Goal: Transaction & Acquisition: Book appointment/travel/reservation

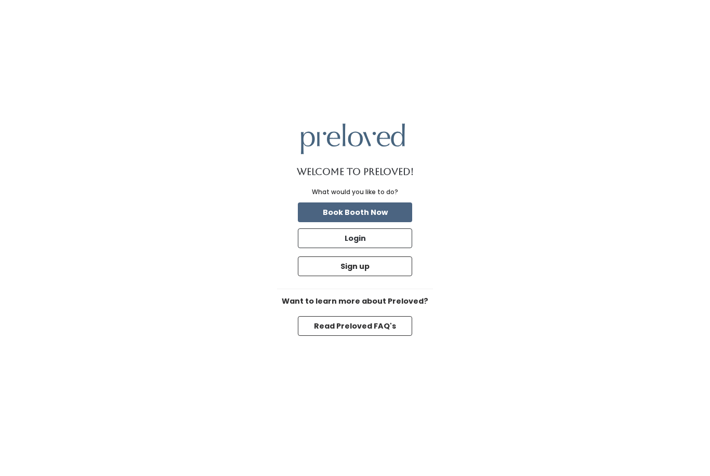
click at [387, 222] on button "Book Booth Now" at bounding box center [355, 213] width 114 height 20
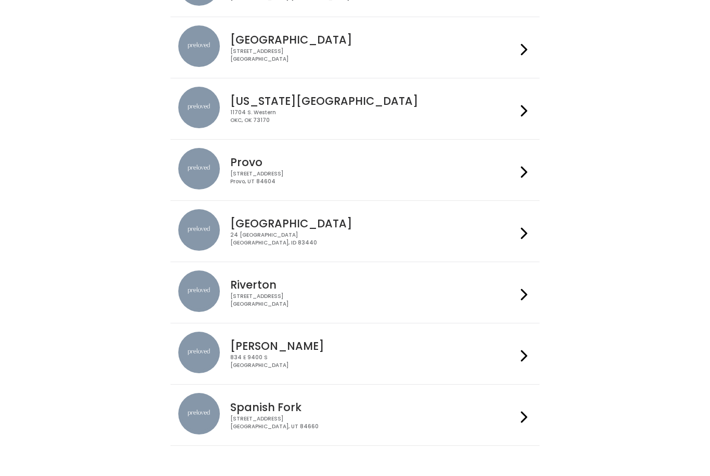
scroll to position [216, 0]
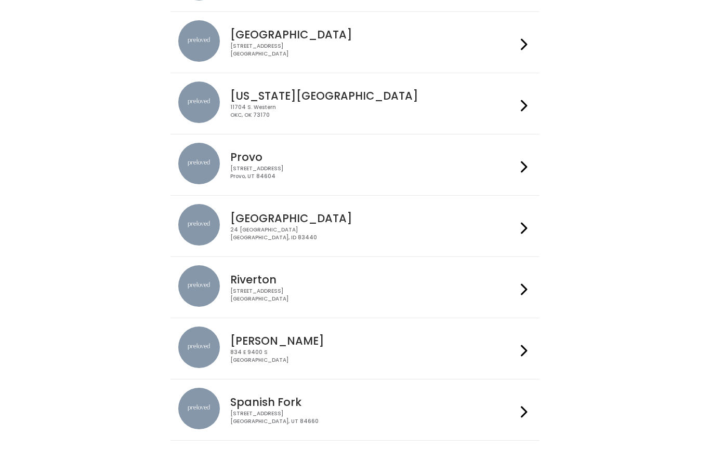
click at [383, 352] on div "834 E 9400 S Sandy, UT 84049" at bounding box center [373, 356] width 286 height 15
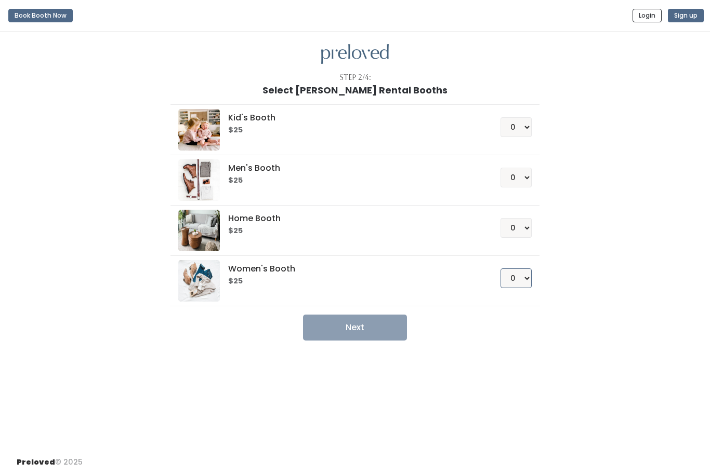
click at [521, 276] on select "0 1 2 3 4" at bounding box center [515, 279] width 31 height 20
select select "1"
click at [358, 324] on button "Next" at bounding box center [355, 328] width 104 height 26
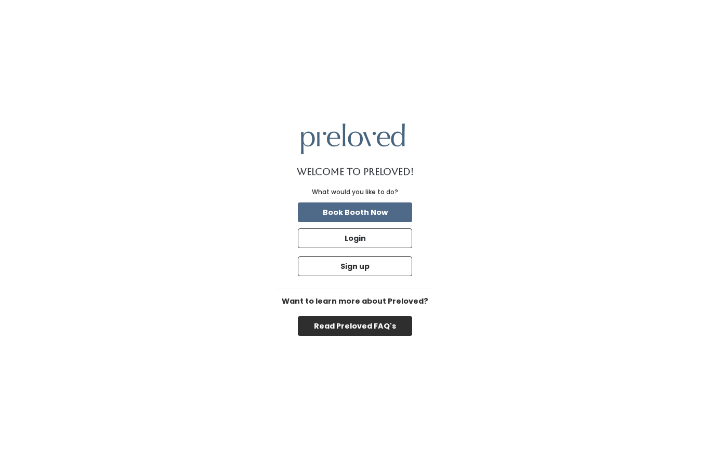
click at [370, 336] on button "Read Preloved FAQ's" at bounding box center [355, 326] width 114 height 20
